Goal: Information Seeking & Learning: Learn about a topic

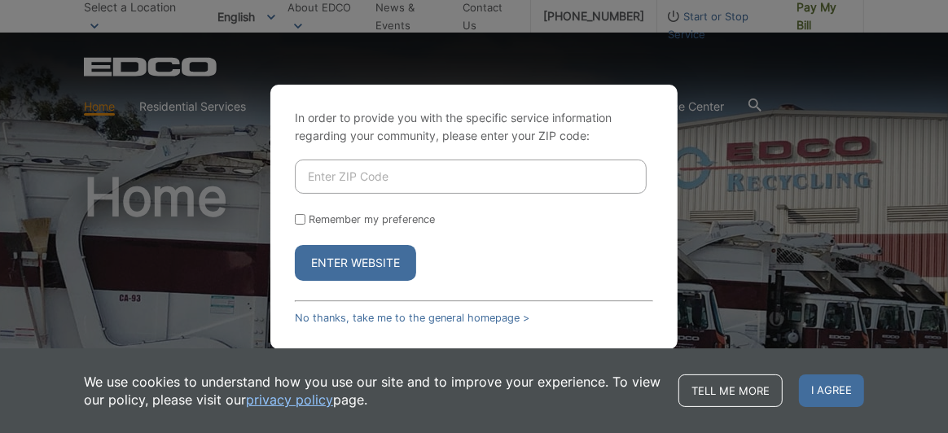
click at [313, 174] on input "Enter ZIP Code" at bounding box center [471, 177] width 352 height 34
type input "91902"
click at [297, 217] on input "Remember my preference" at bounding box center [300, 219] width 11 height 11
checkbox input "true"
click at [383, 265] on button "Enter Website" at bounding box center [355, 263] width 121 height 36
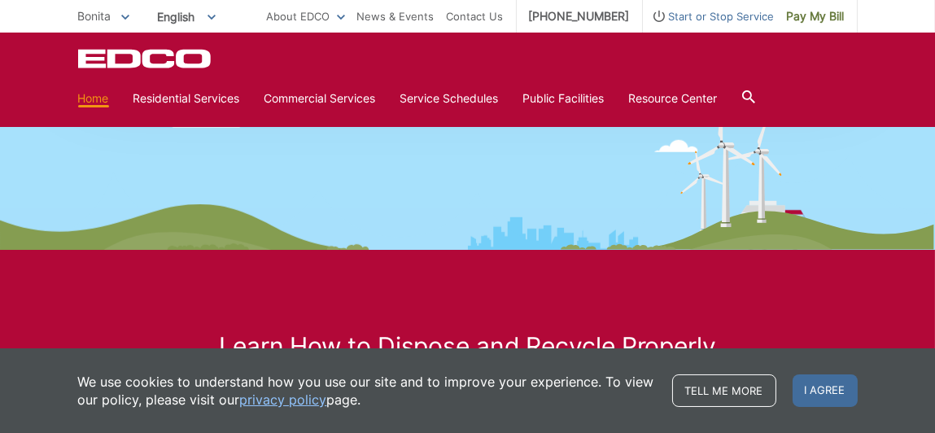
scroll to position [2267, 0]
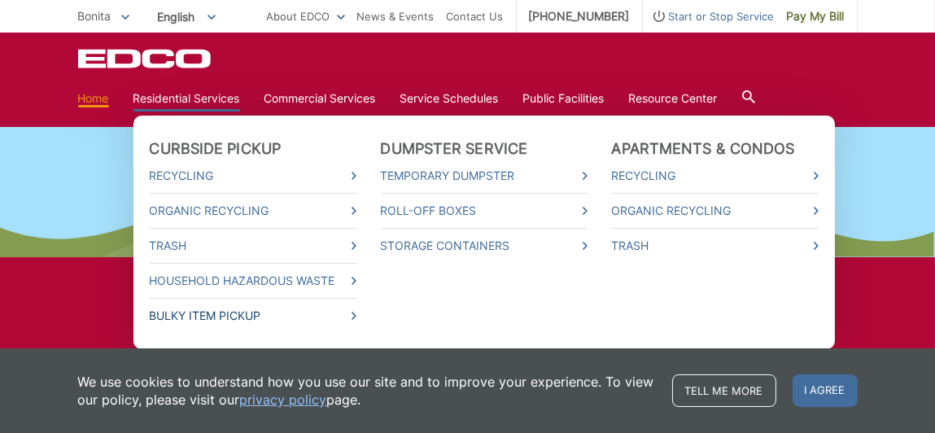
click at [170, 317] on link "Bulky Item Pickup" at bounding box center [253, 316] width 207 height 18
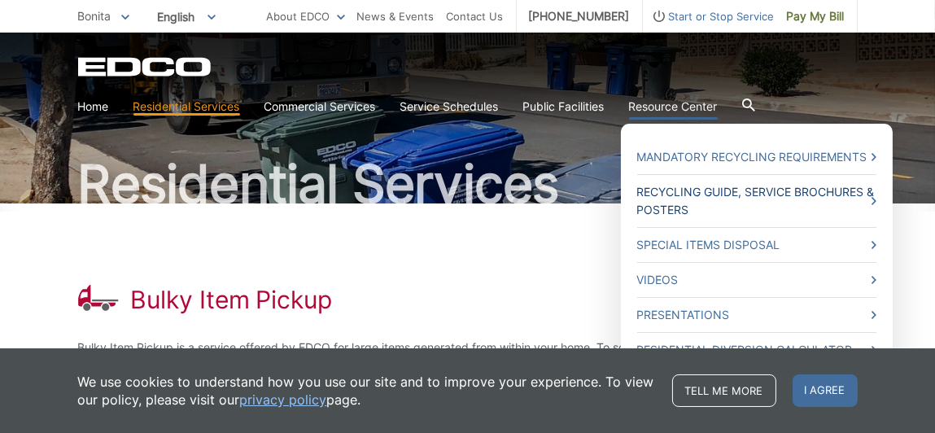
scroll to position [85, 0]
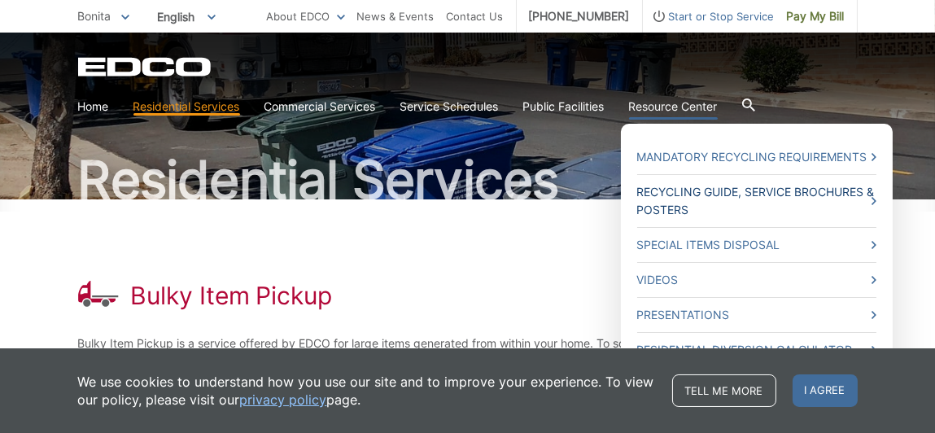
click at [706, 194] on link "Recycling Guide, Service Brochures & Posters" at bounding box center [756, 201] width 239 height 36
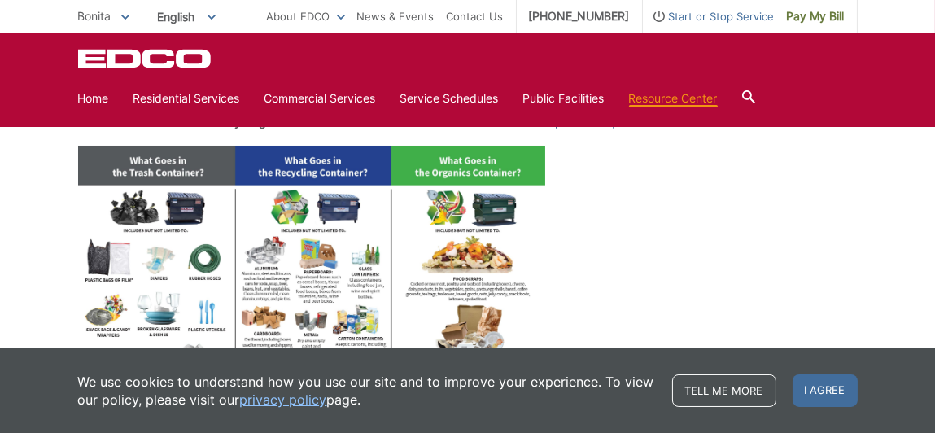
scroll to position [678, 0]
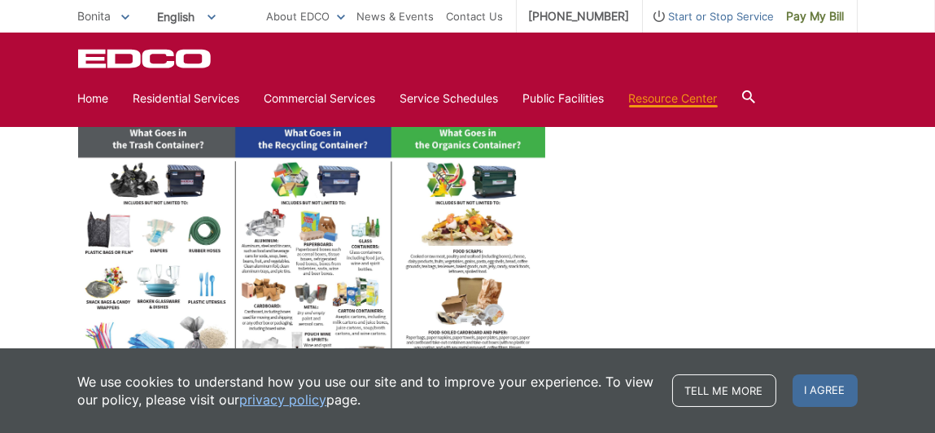
click at [142, 185] on img at bounding box center [312, 298] width 468 height 361
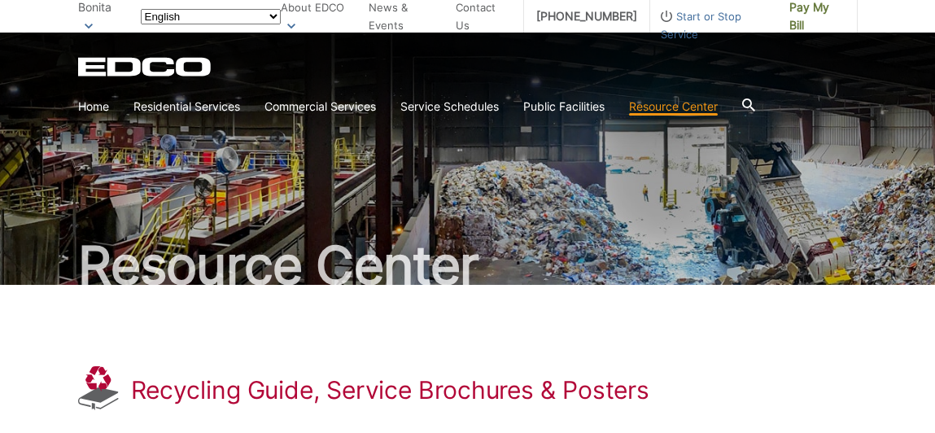
scroll to position [676, 0]
